Goal: Navigation & Orientation: Find specific page/section

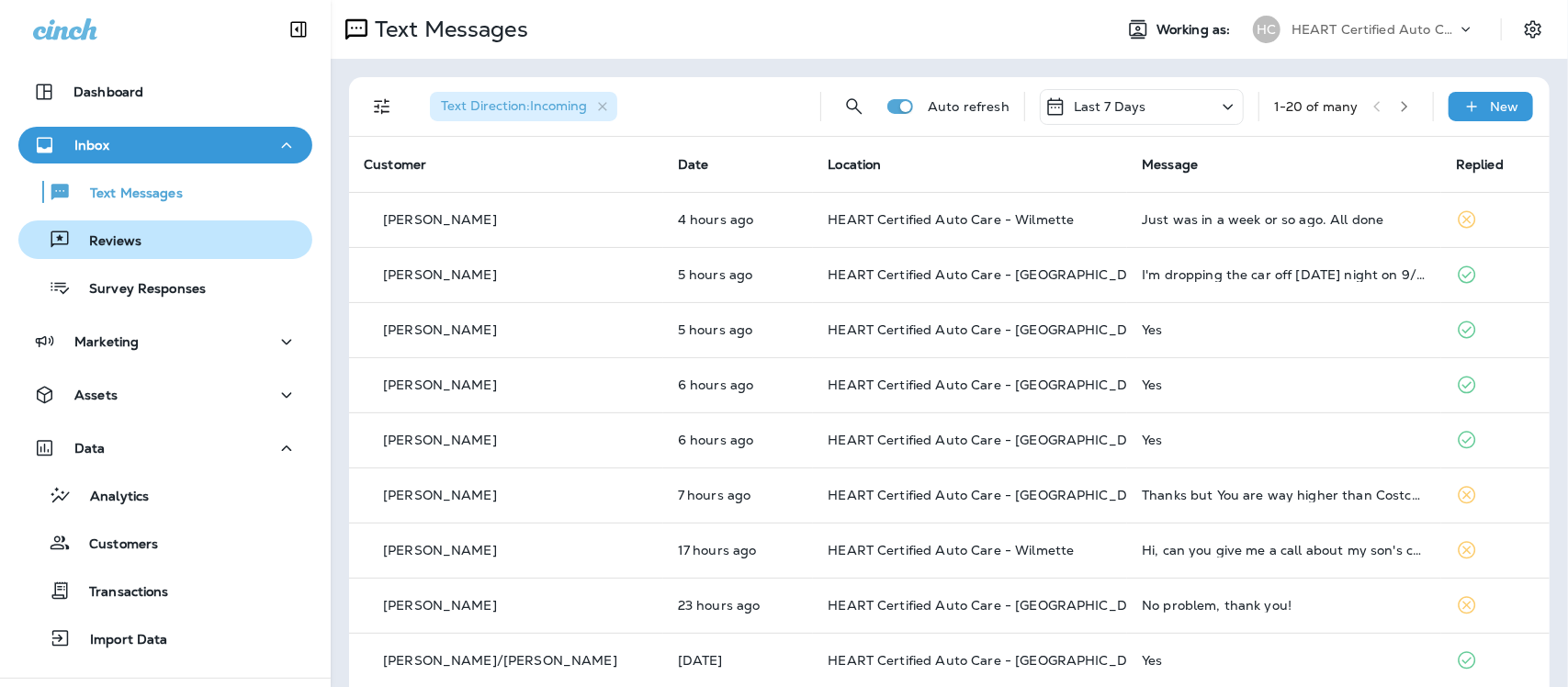
click at [124, 244] on p "Reviews" at bounding box center [106, 242] width 71 height 17
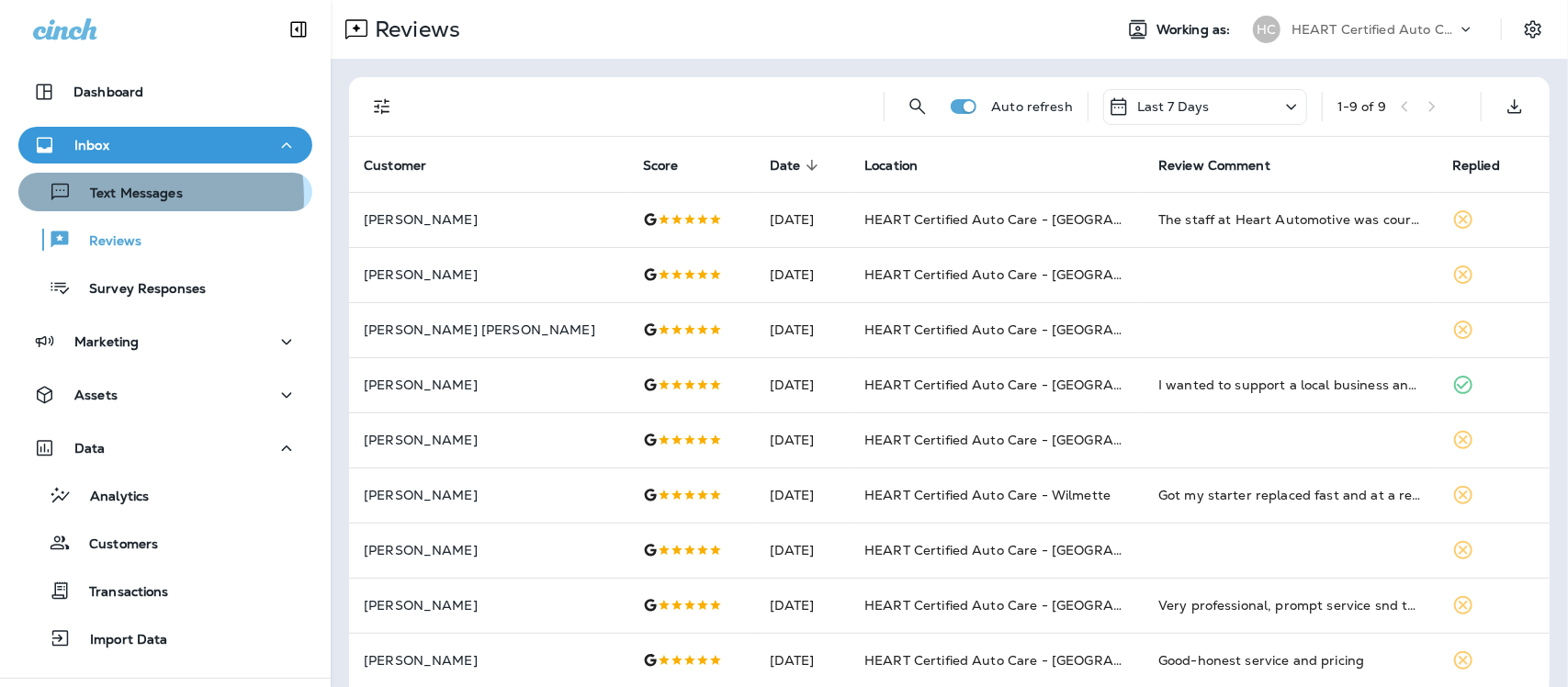
click at [107, 198] on p "Text Messages" at bounding box center [127, 194] width 111 height 17
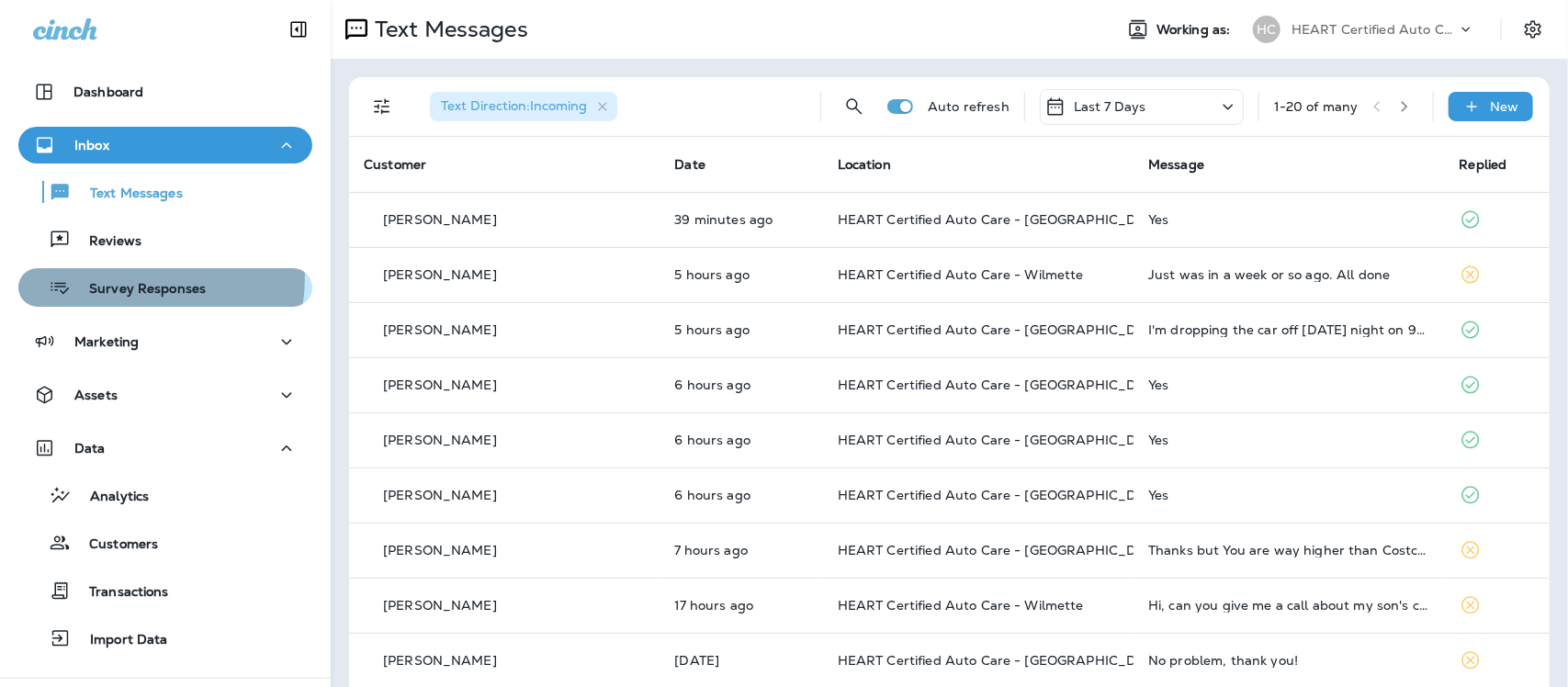
click at [140, 278] on div "Survey Responses" at bounding box center [116, 287] width 180 height 27
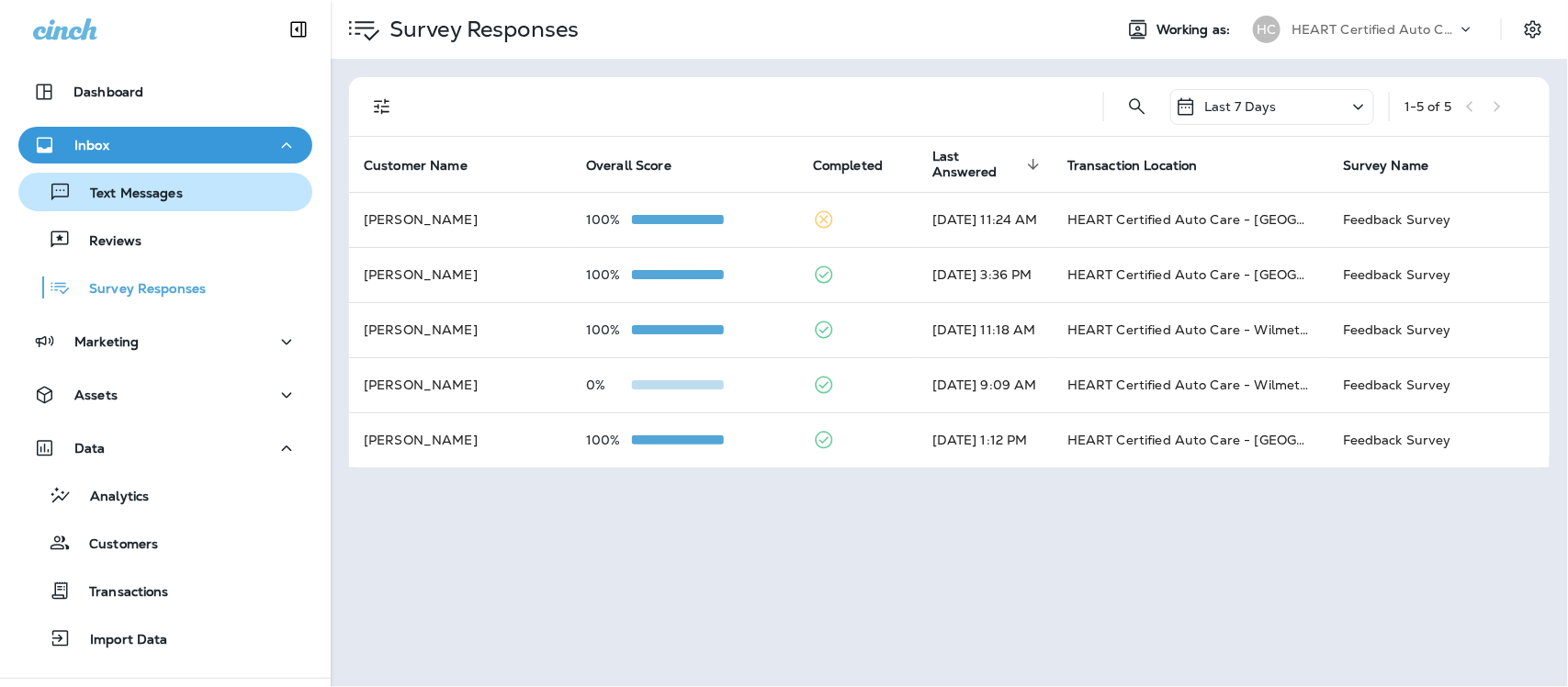
click at [143, 198] on p "Text Messages" at bounding box center [127, 194] width 111 height 17
